Goal: Task Accomplishment & Management: Use online tool/utility

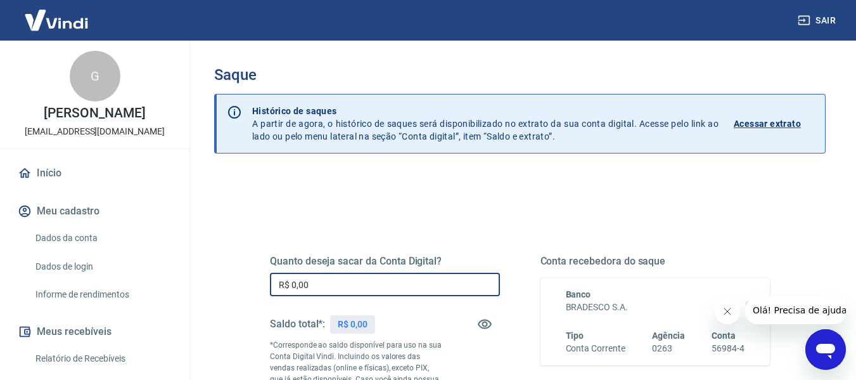
click at [460, 285] on input "R$ 0,00" at bounding box center [385, 284] width 230 height 23
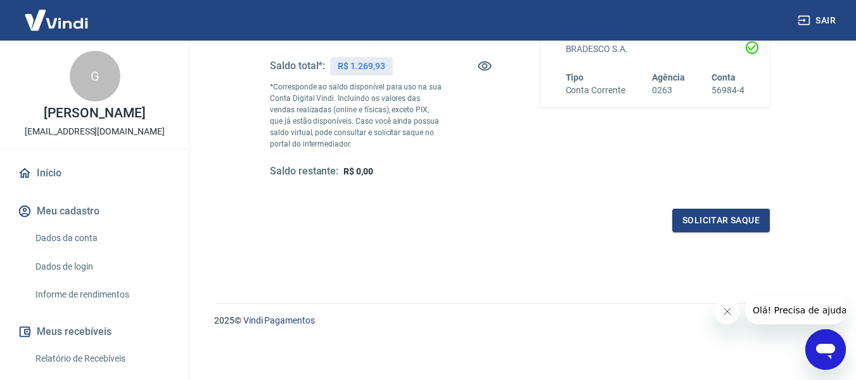
scroll to position [259, 0]
type input "R$ 1.269,93"
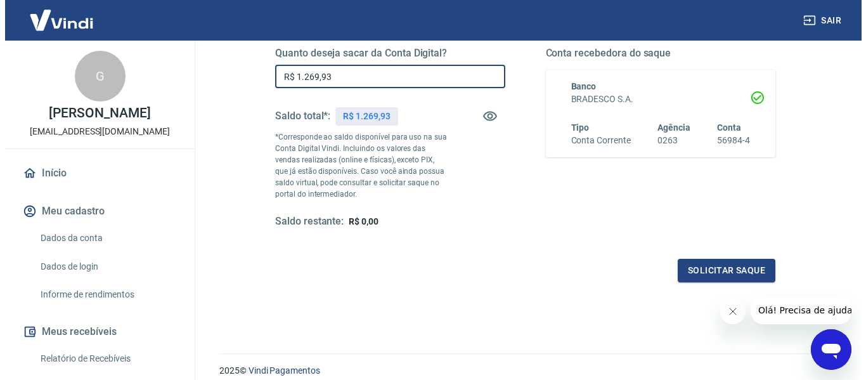
scroll to position [132, 0]
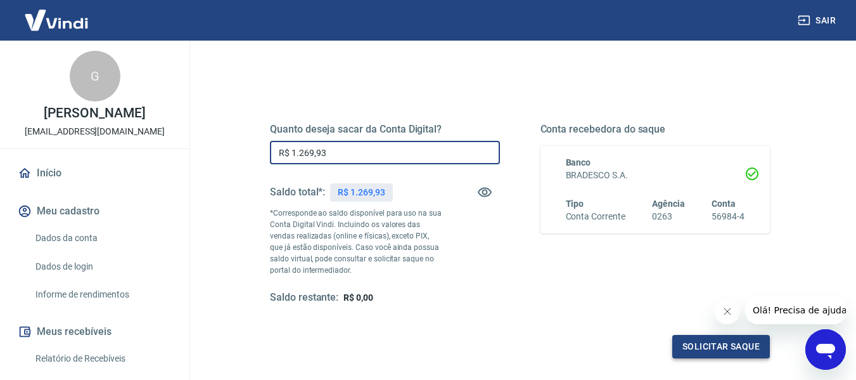
click at [683, 348] on button "Solicitar saque" at bounding box center [721, 346] width 98 height 23
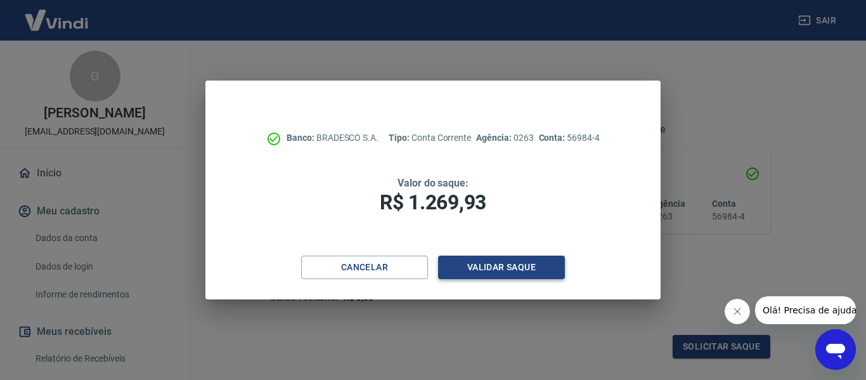
click at [494, 269] on button "Validar saque" at bounding box center [501, 266] width 127 height 23
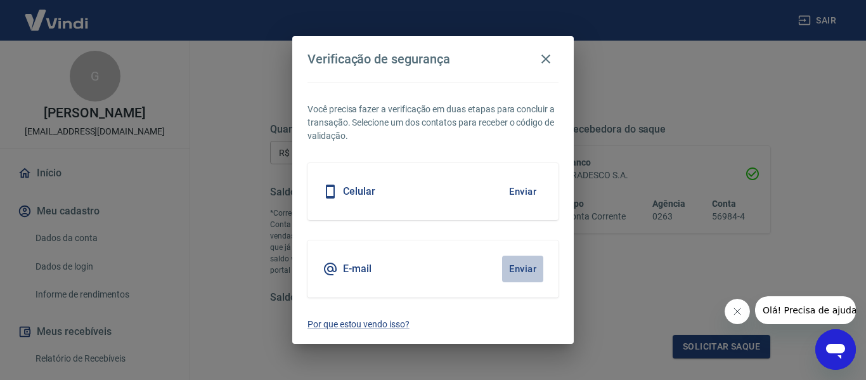
click at [517, 266] on button "Enviar" at bounding box center [522, 268] width 41 height 27
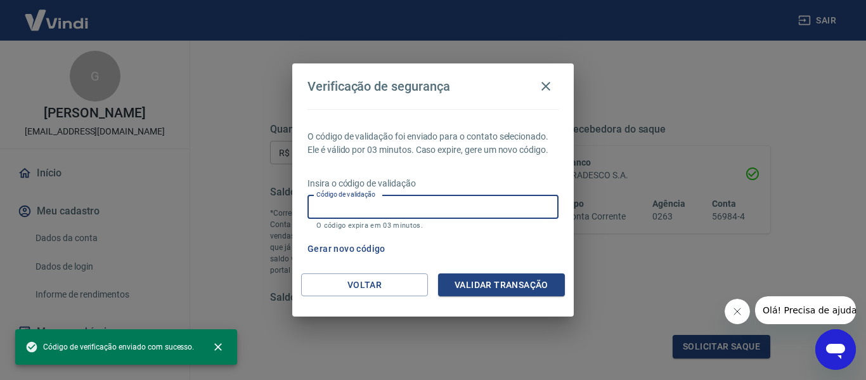
click at [530, 211] on input "Código de validação" at bounding box center [432, 206] width 251 height 23
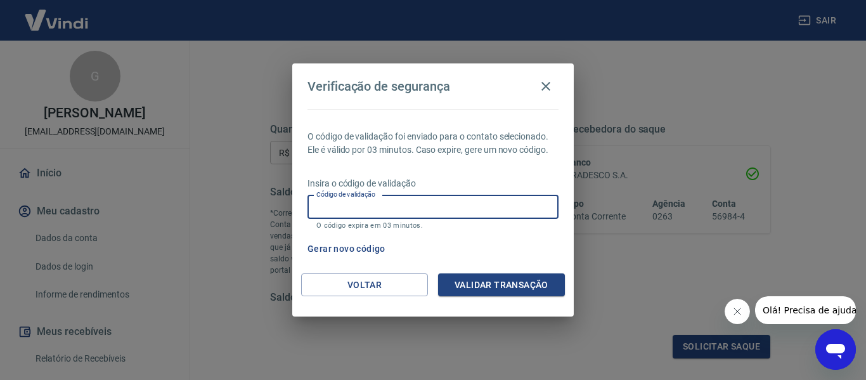
click at [543, 202] on input "Código de validação" at bounding box center [432, 206] width 251 height 23
type input "864987"
click at [539, 274] on button "Validar transação" at bounding box center [501, 284] width 127 height 23
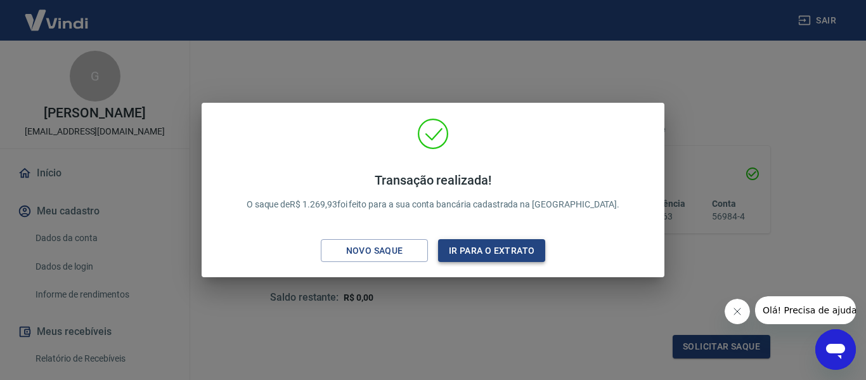
click at [529, 252] on button "Ir para o extrato" at bounding box center [491, 250] width 107 height 23
